Goal: Contribute content: Contribute content

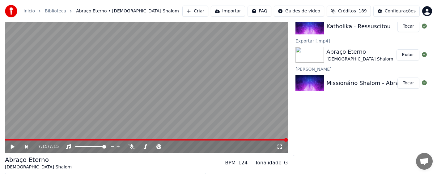
scroll to position [62, 0]
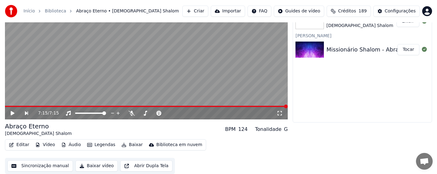
click at [10, 112] on icon at bounding box center [17, 112] width 14 height 5
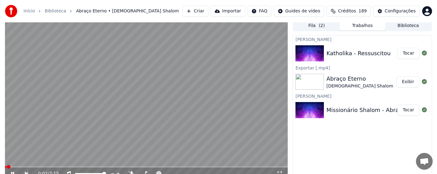
scroll to position [0, 0]
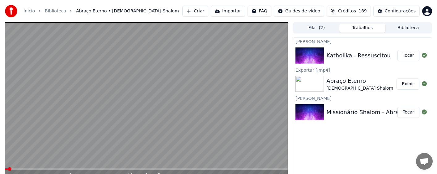
click at [408, 56] on button "Tocar" at bounding box center [409, 55] width 22 height 11
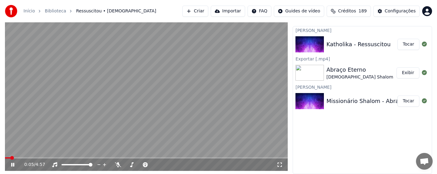
scroll to position [31, 0]
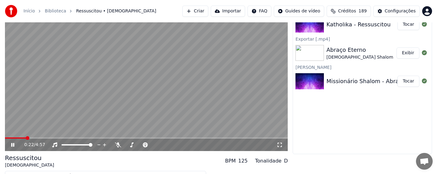
click at [26, 137] on span at bounding box center [146, 137] width 283 height 1
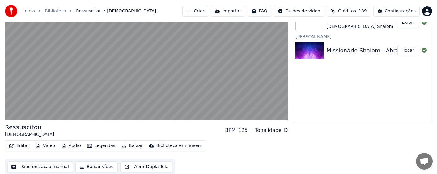
scroll to position [62, 0]
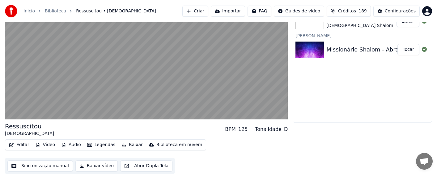
click at [45, 166] on button "Sincronização manual" at bounding box center [40, 165] width 66 height 11
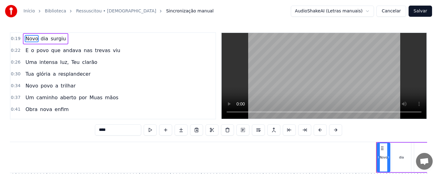
scroll to position [0, 577]
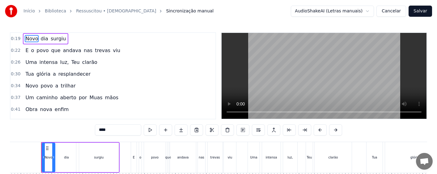
click at [394, 12] on button "Cancelar" at bounding box center [392, 11] width 30 height 11
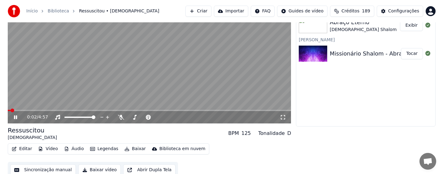
scroll to position [62, 0]
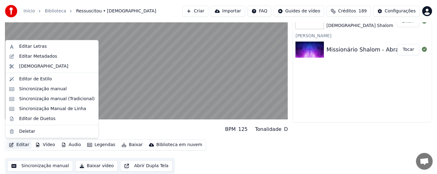
click at [23, 144] on button "Editar" at bounding box center [18, 144] width 25 height 9
click at [35, 47] on div "Editar Letras" at bounding box center [33, 46] width 28 height 6
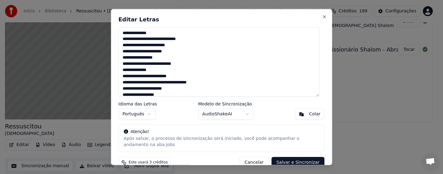
click at [173, 63] on textarea at bounding box center [218, 61] width 201 height 69
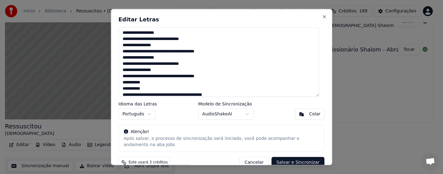
scroll to position [93, 0]
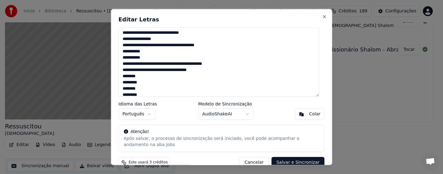
click at [145, 68] on textarea at bounding box center [218, 61] width 201 height 69
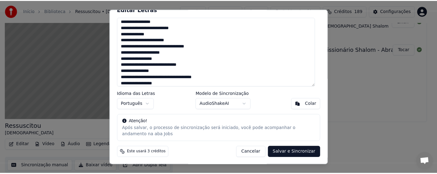
scroll to position [0, 0]
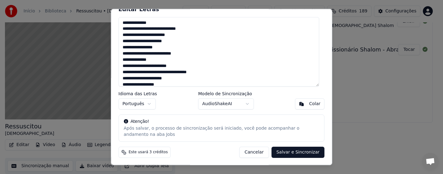
type textarea "**********"
click at [289, 151] on button "Salvar e Sincronizar" at bounding box center [297, 151] width 53 height 11
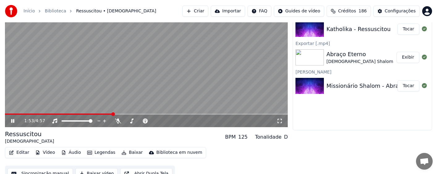
scroll to position [62, 0]
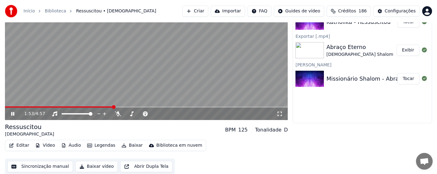
click at [15, 113] on icon at bounding box center [17, 113] width 15 height 5
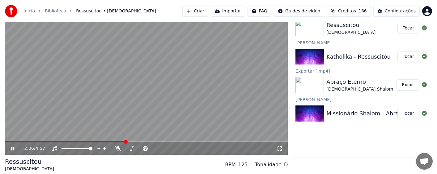
scroll to position [62, 0]
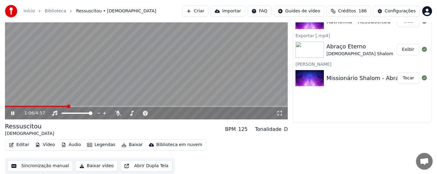
click at [67, 105] on span at bounding box center [69, 106] width 4 height 4
click at [109, 106] on span at bounding box center [146, 106] width 283 height 1
click at [49, 106] on span at bounding box center [27, 106] width 44 height 1
click at [171, 103] on video at bounding box center [146, 39] width 283 height 159
click at [172, 106] on span at bounding box center [146, 106] width 283 height 1
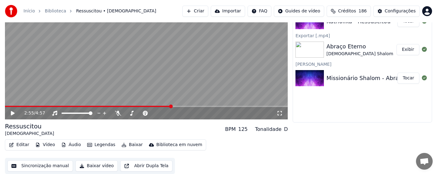
click at [15, 114] on icon at bounding box center [17, 112] width 15 height 5
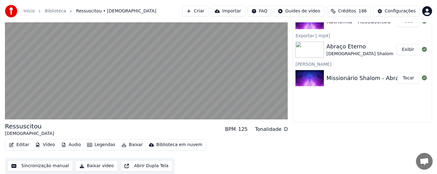
click at [93, 166] on button "Baixar vídeo" at bounding box center [96, 165] width 42 height 11
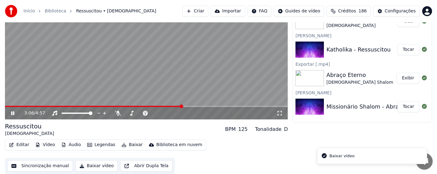
click at [14, 113] on icon at bounding box center [12, 113] width 3 height 4
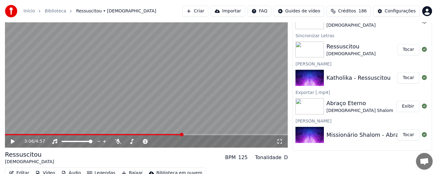
scroll to position [0, 0]
